Goal: Consume media (video, audio)

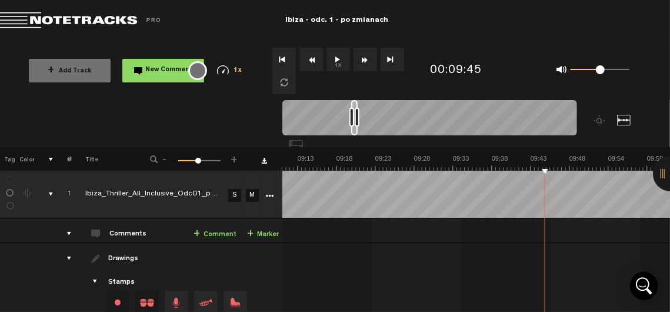
scroll to position [0, 4256]
click at [332, 61] on button "1x" at bounding box center [339, 60] width 24 height 24
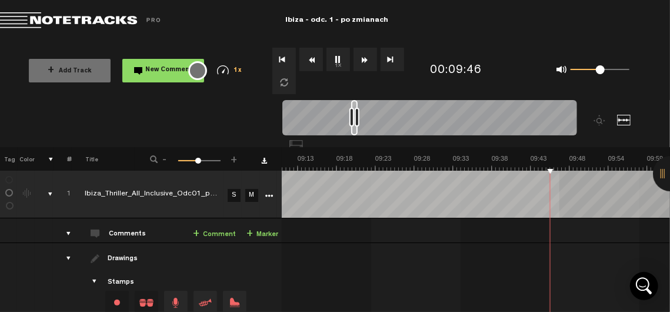
click at [571, 41] on div "Loading... 100% + Add Track New Comment 1x 0.25x 0.5x 0.75x 1x 1.25x 1.5x 1.75x…" at bounding box center [335, 41] width 670 height 0
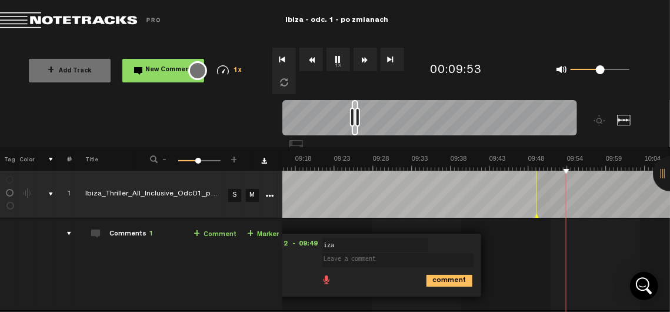
scroll to position [0, 4297]
click at [336, 64] on button "1x" at bounding box center [339, 60] width 24 height 24
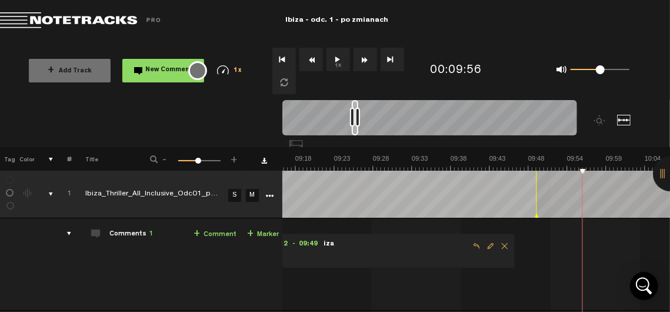
click at [336, 64] on button "1x" at bounding box center [339, 60] width 24 height 24
click at [344, 60] on button "1x" at bounding box center [339, 60] width 24 height 24
click at [344, 66] on button "1x" at bounding box center [339, 60] width 24 height 24
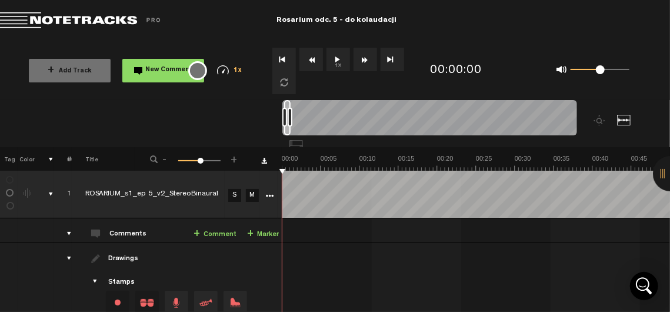
click at [337, 62] on button "1x" at bounding box center [339, 60] width 24 height 24
click at [334, 59] on button "1x" at bounding box center [339, 60] width 24 height 24
